Goal: Task Accomplishment & Management: Use online tool/utility

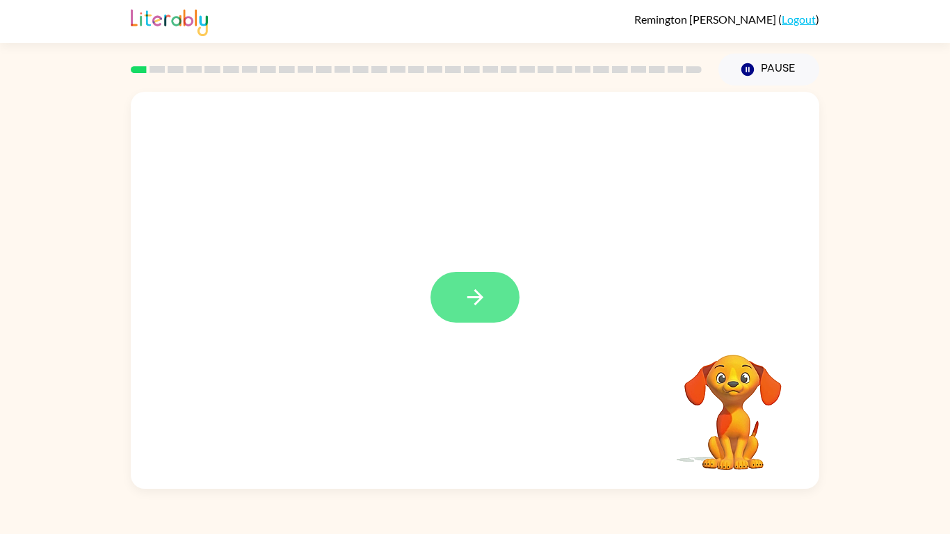
click at [494, 284] on button "button" at bounding box center [474, 297] width 89 height 51
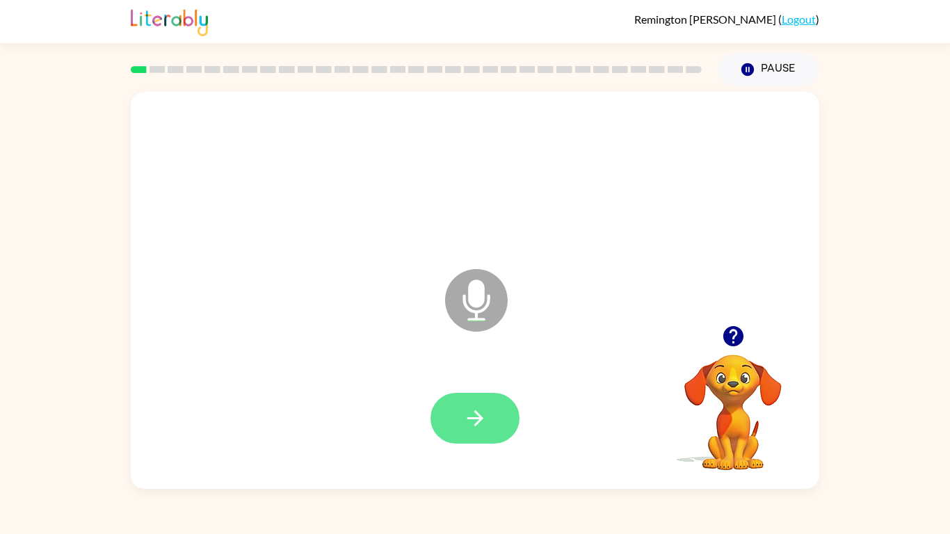
click at [477, 435] on button "button" at bounding box center [474, 418] width 89 height 51
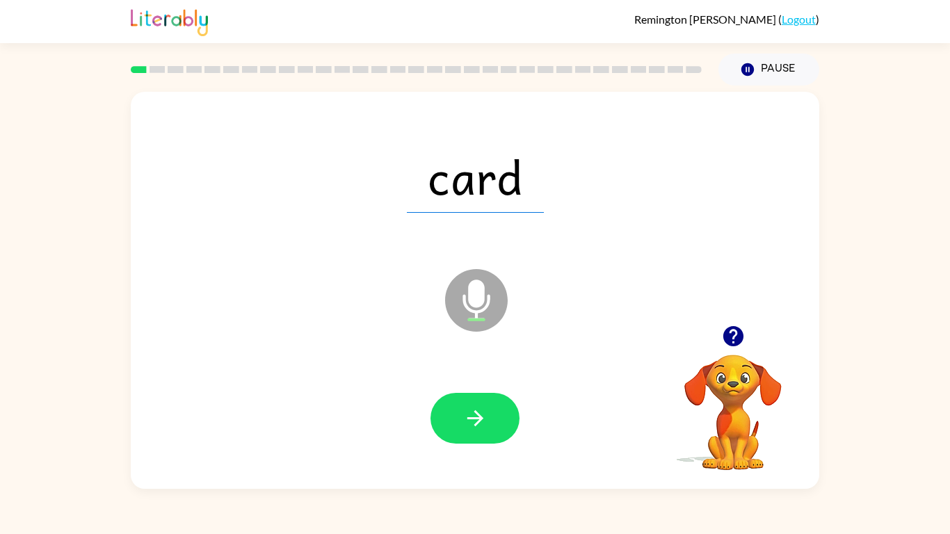
click at [477, 435] on button "button" at bounding box center [474, 418] width 89 height 51
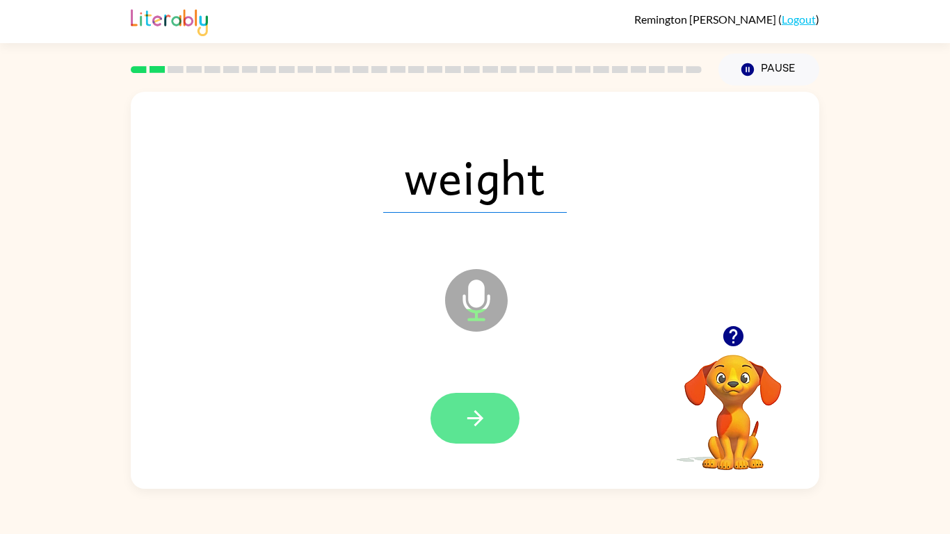
click at [472, 409] on icon "button" at bounding box center [475, 418] width 24 height 24
click at [465, 406] on icon "button" at bounding box center [475, 418] width 24 height 24
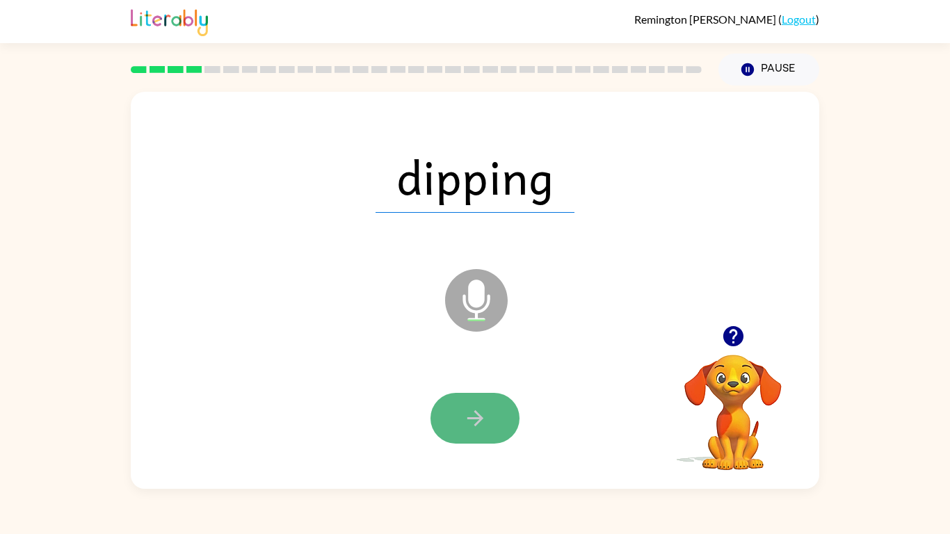
click at [504, 402] on button "button" at bounding box center [474, 418] width 89 height 51
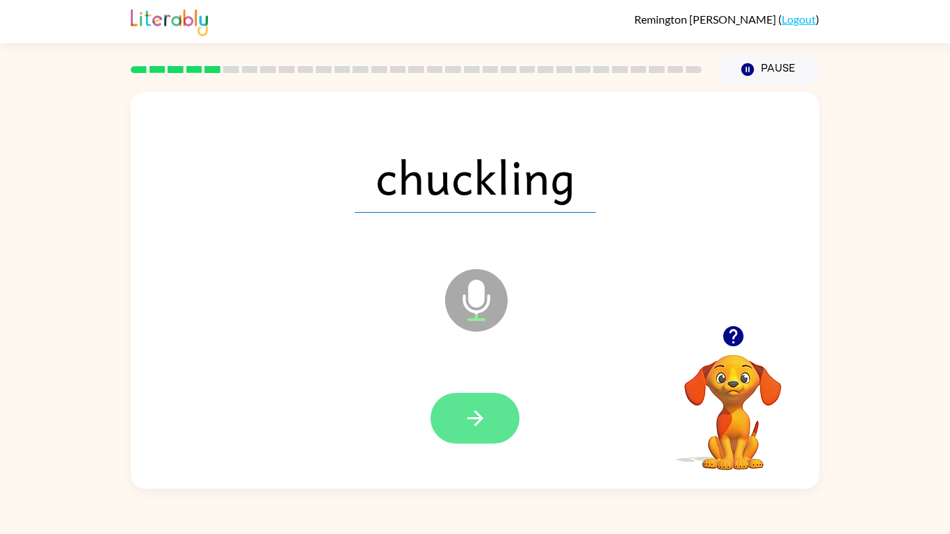
click at [502, 404] on button "button" at bounding box center [474, 418] width 89 height 51
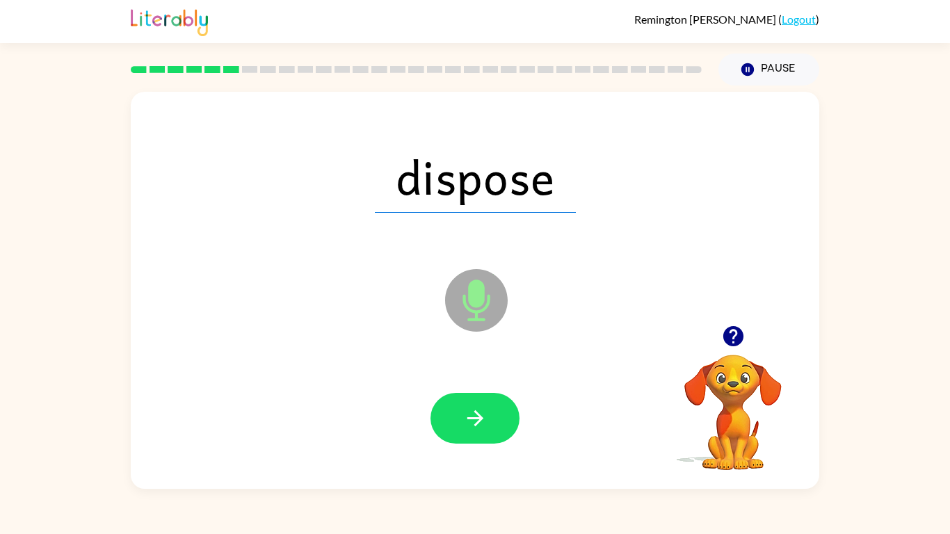
click at [502, 404] on button "button" at bounding box center [474, 418] width 89 height 51
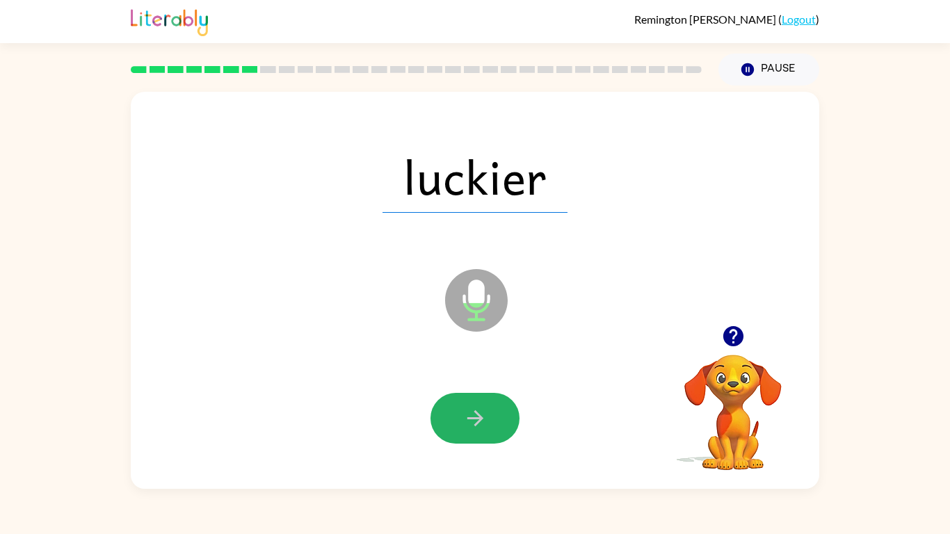
click at [502, 404] on button "button" at bounding box center [474, 418] width 89 height 51
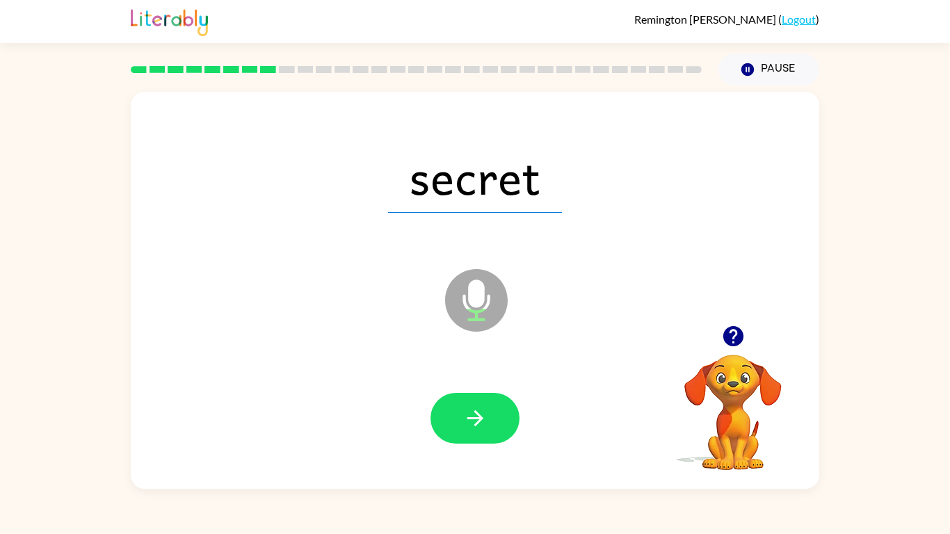
click at [502, 404] on button "button" at bounding box center [474, 418] width 89 height 51
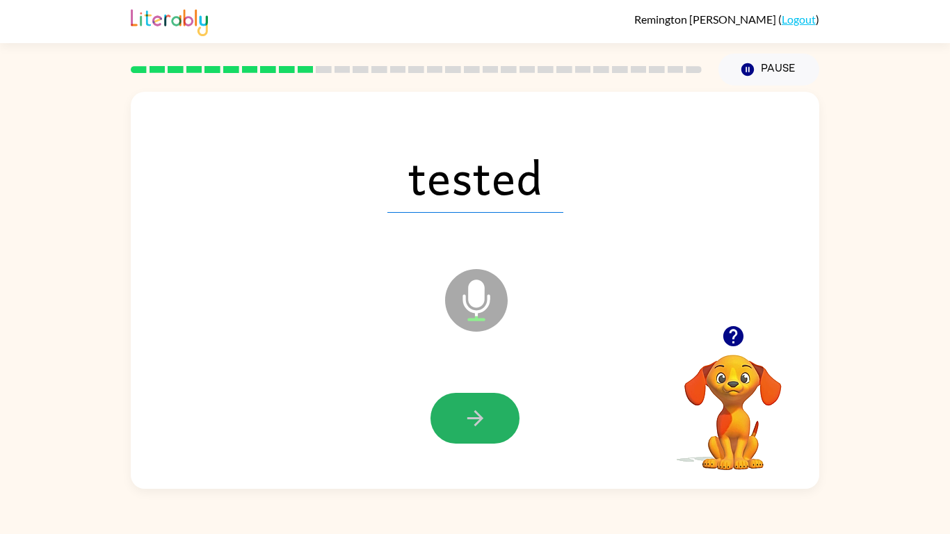
click at [502, 404] on button "button" at bounding box center [474, 418] width 89 height 51
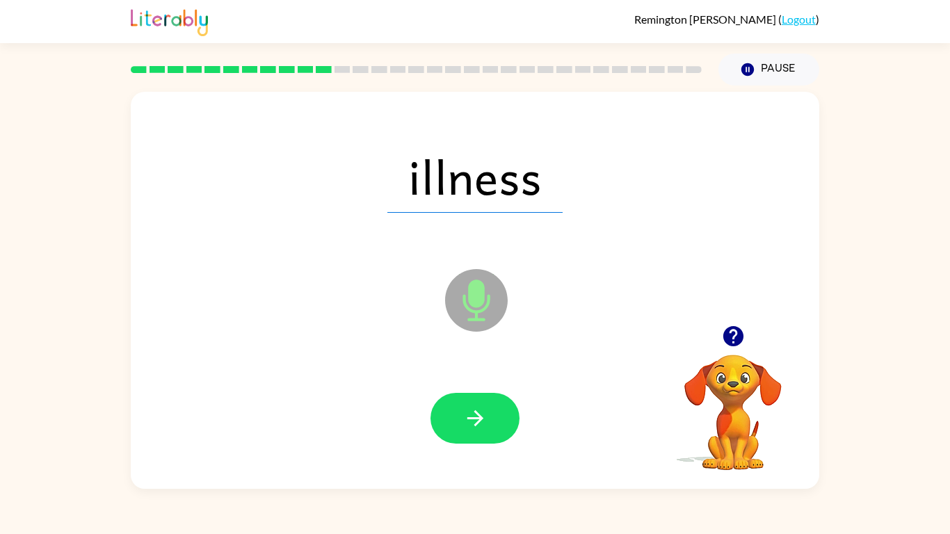
click at [502, 404] on button "button" at bounding box center [474, 418] width 89 height 51
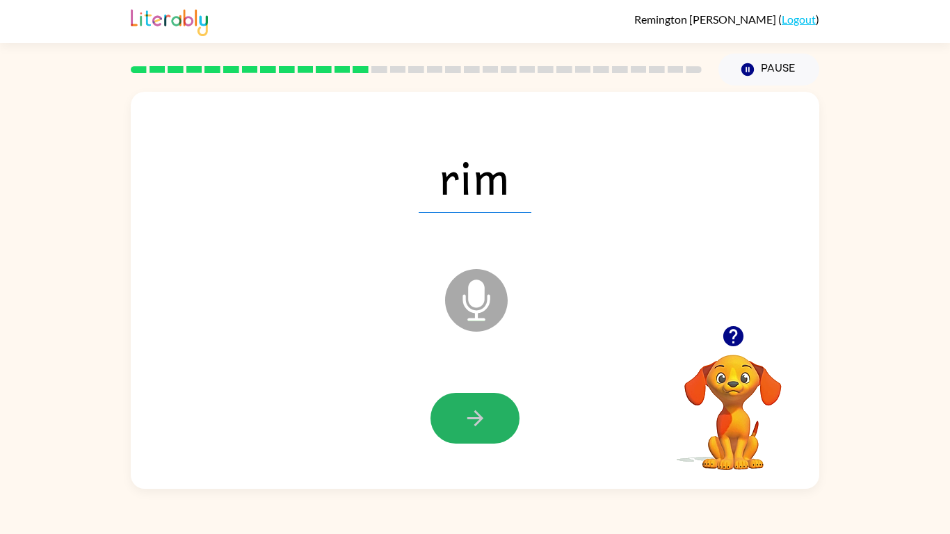
click at [502, 404] on button "button" at bounding box center [474, 418] width 89 height 51
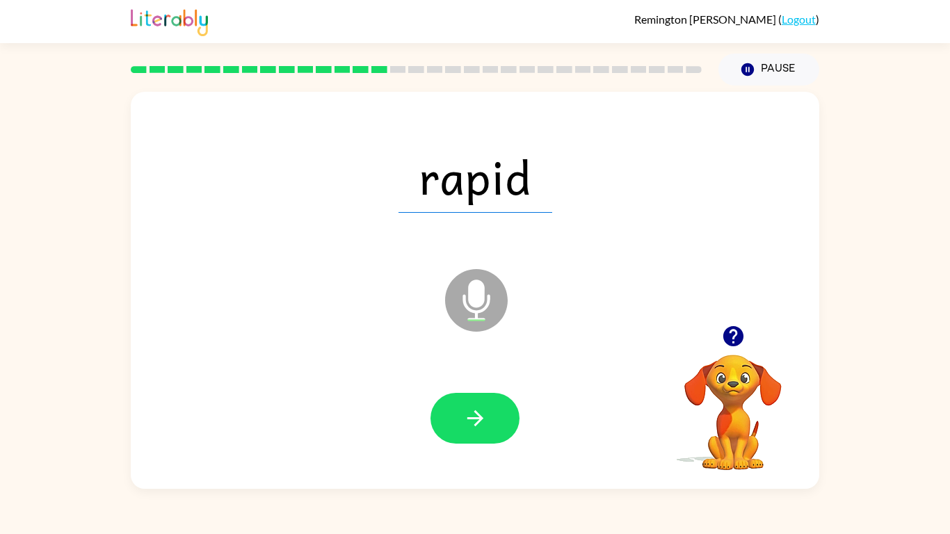
click at [502, 404] on button "button" at bounding box center [474, 418] width 89 height 51
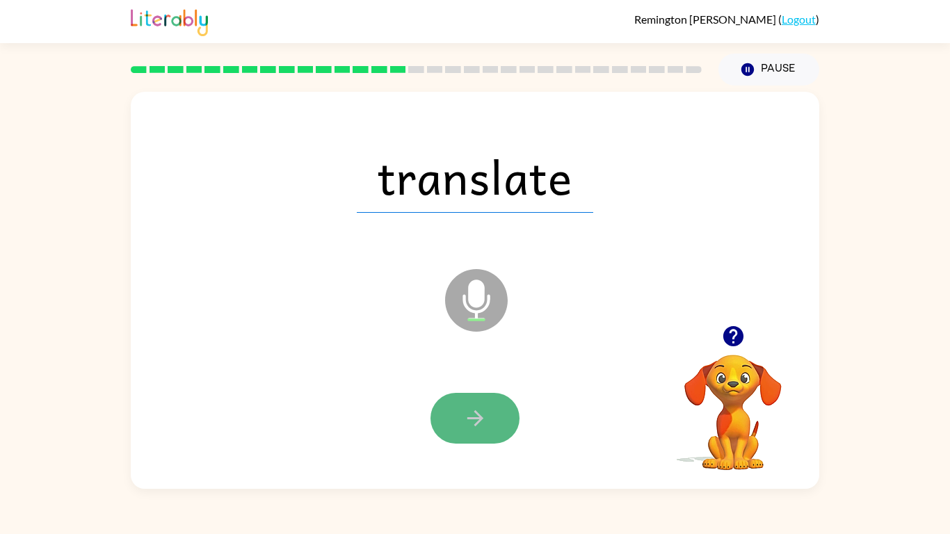
click at [484, 414] on icon "button" at bounding box center [475, 418] width 24 height 24
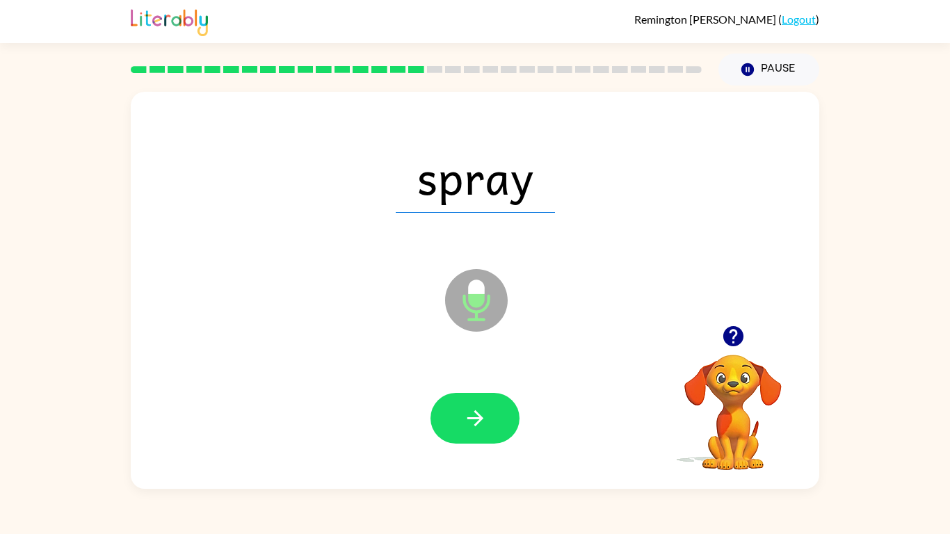
click at [484, 414] on icon "button" at bounding box center [475, 418] width 24 height 24
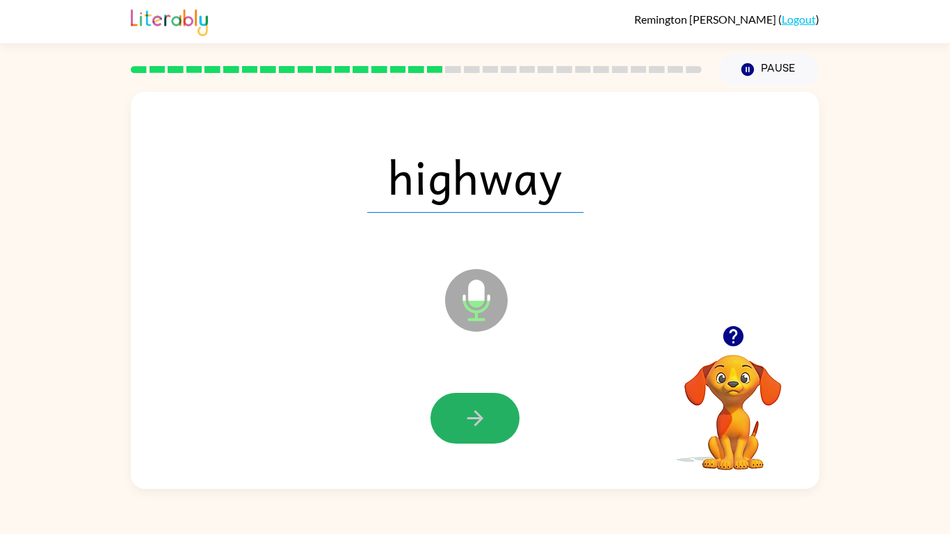
click at [484, 414] on icon "button" at bounding box center [475, 418] width 24 height 24
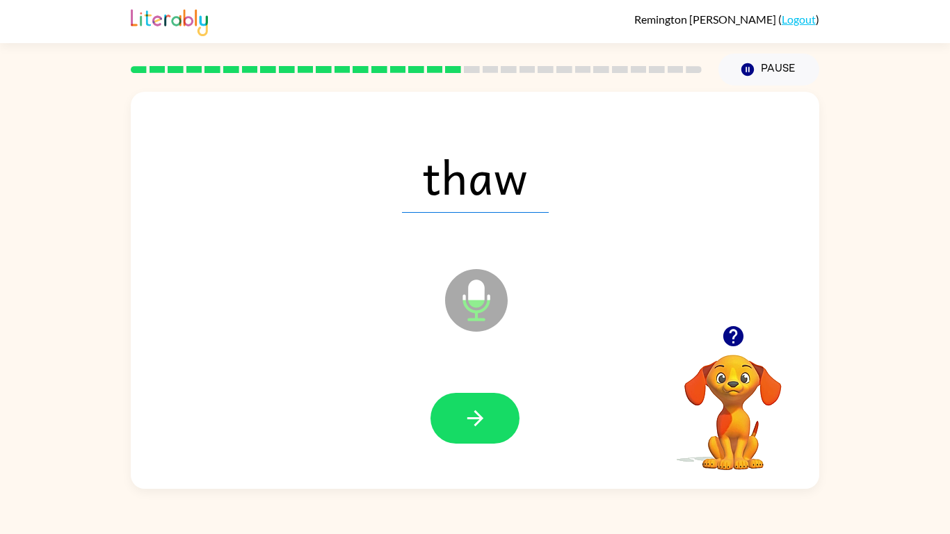
click at [484, 414] on icon "button" at bounding box center [475, 418] width 24 height 24
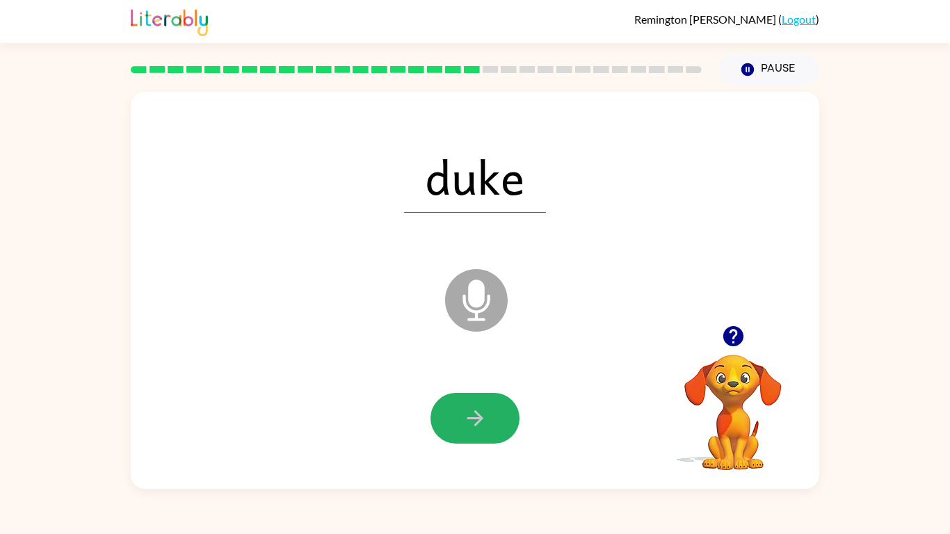
click at [484, 414] on icon "button" at bounding box center [475, 418] width 24 height 24
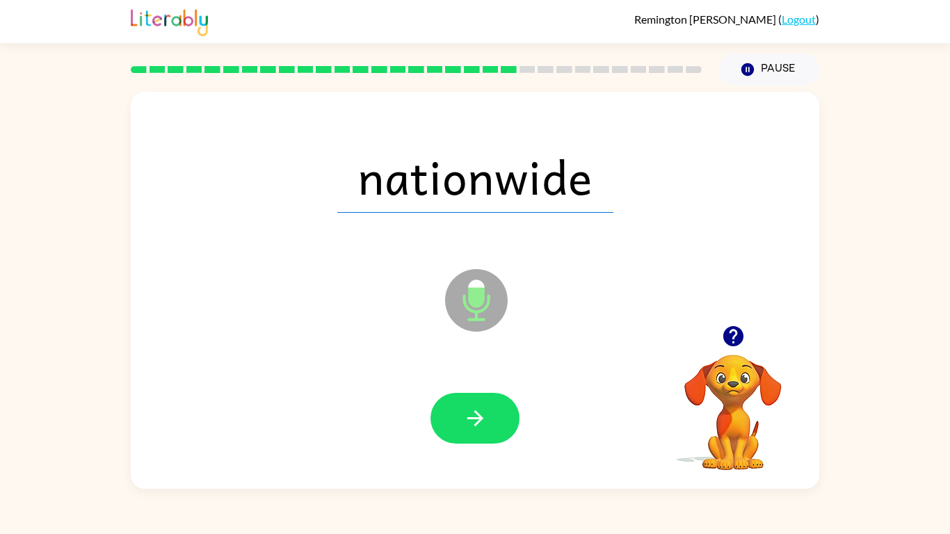
click at [484, 414] on icon "button" at bounding box center [475, 418] width 24 height 24
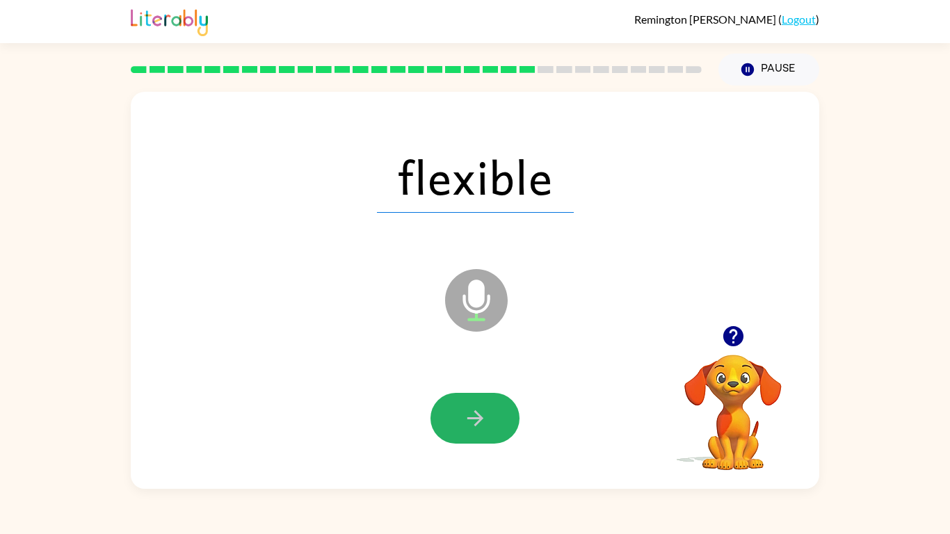
click at [484, 414] on icon "button" at bounding box center [475, 418] width 24 height 24
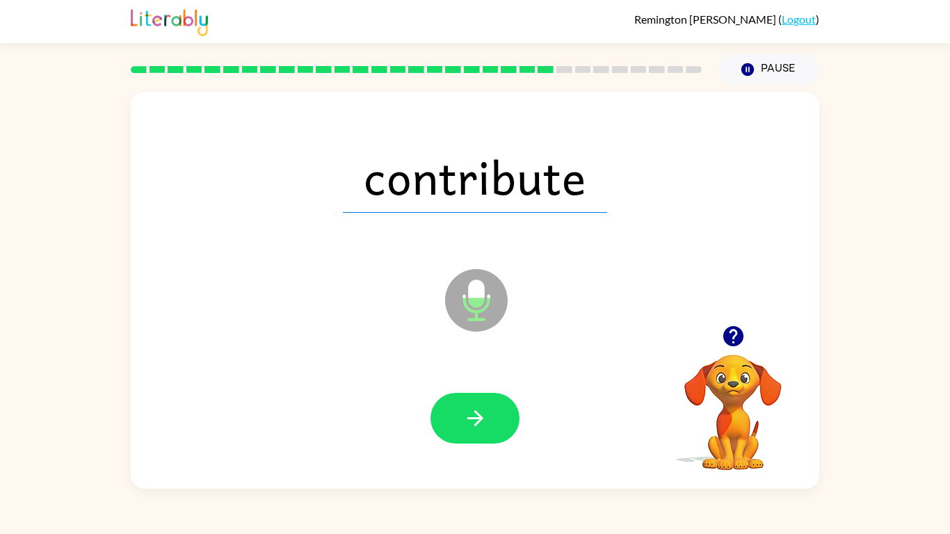
click at [484, 414] on icon "button" at bounding box center [475, 418] width 24 height 24
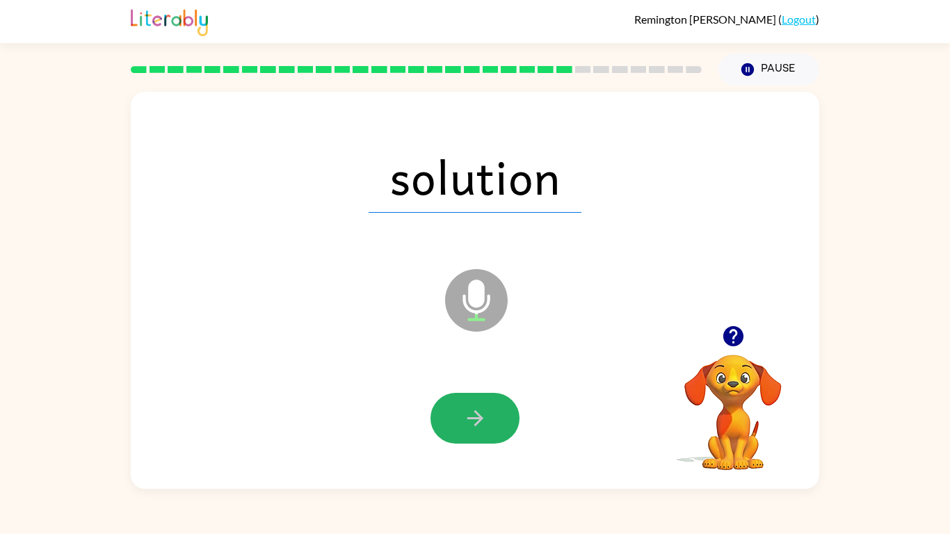
click at [484, 414] on icon "button" at bounding box center [475, 418] width 24 height 24
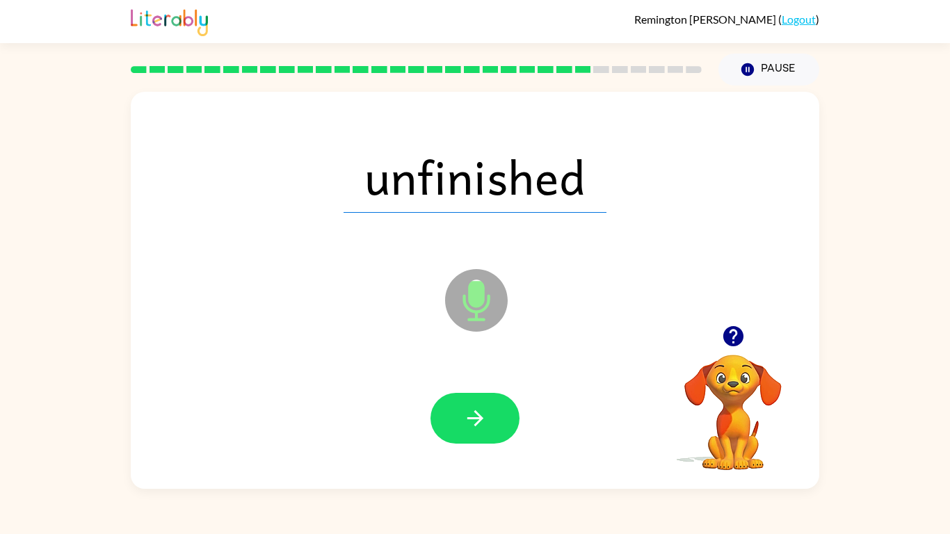
click at [484, 414] on icon "button" at bounding box center [475, 418] width 24 height 24
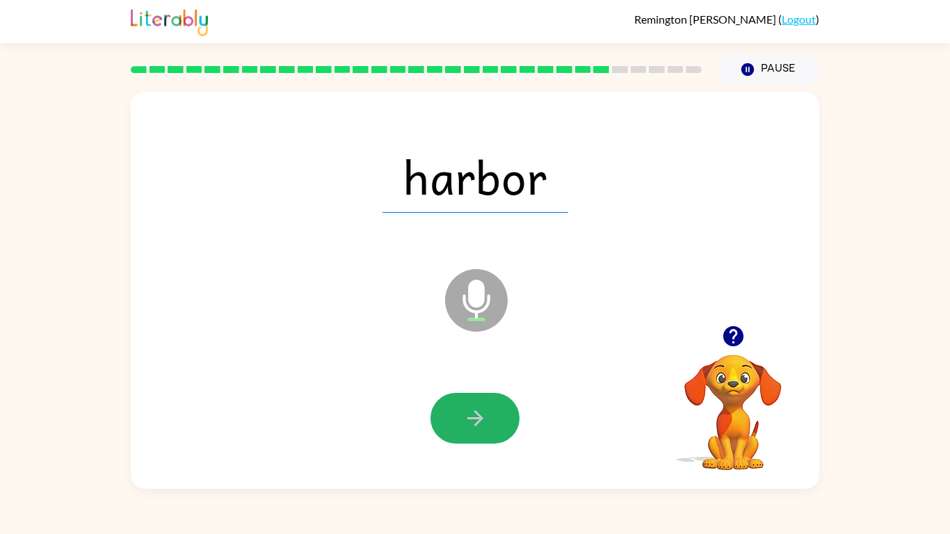
click at [484, 414] on icon "button" at bounding box center [475, 418] width 24 height 24
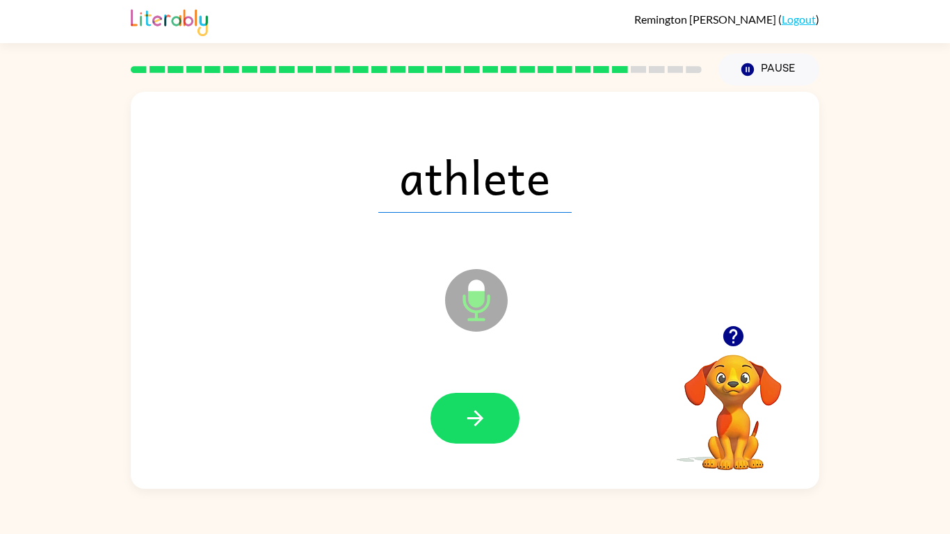
click at [484, 414] on icon "button" at bounding box center [475, 418] width 24 height 24
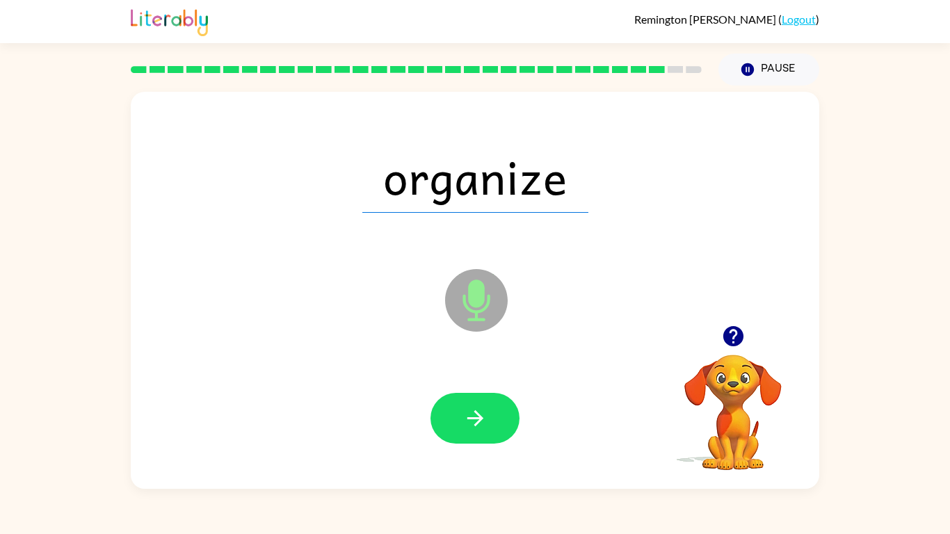
click at [484, 414] on icon "button" at bounding box center [475, 418] width 24 height 24
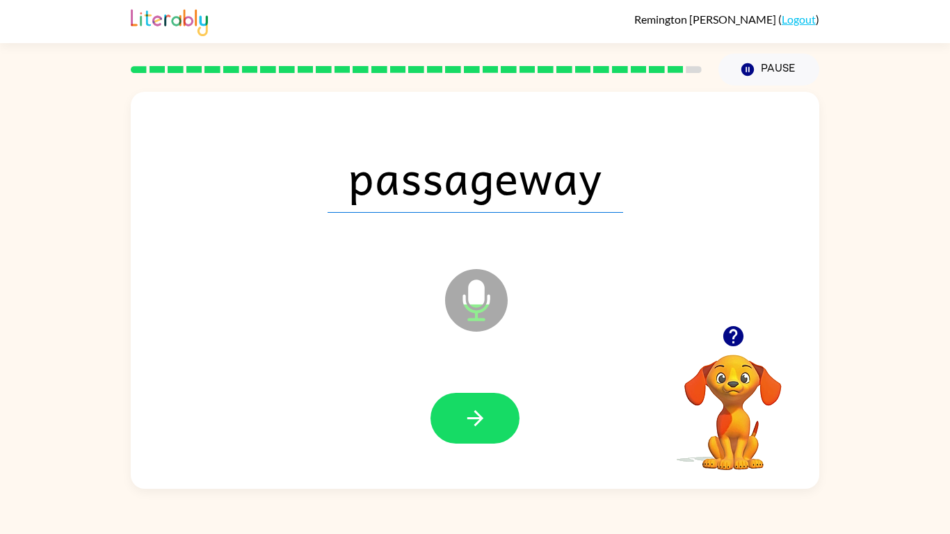
click at [484, 414] on icon "button" at bounding box center [475, 418] width 24 height 24
